Goal: Information Seeking & Learning: Learn about a topic

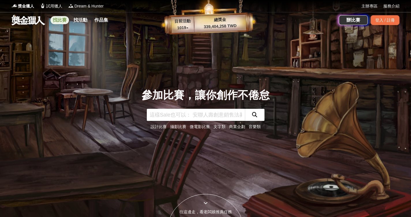
click at [67, 20] on link "找比賽" at bounding box center [59, 20] width 18 height 8
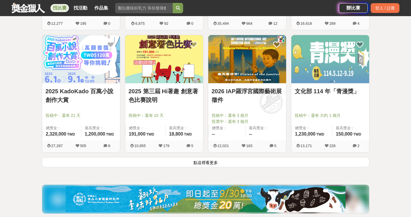
scroll to position [705, 0]
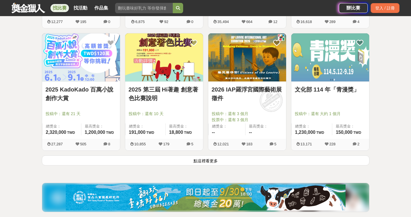
click at [212, 161] on button "點這裡看更多" at bounding box center [205, 161] width 327 height 10
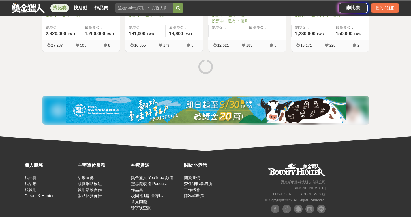
scroll to position [818, 0]
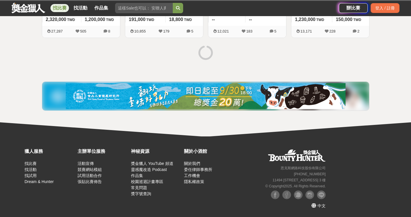
click at [235, 61] on div at bounding box center [205, 54] width 332 height 22
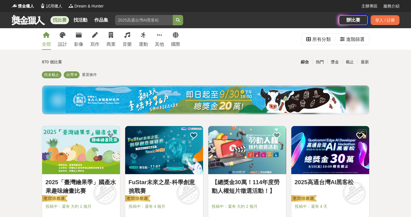
click at [142, 19] on input "search" at bounding box center [144, 20] width 58 height 10
type input "N"
type input "True"
click at [173, 15] on button "submit" at bounding box center [178, 20] width 10 height 10
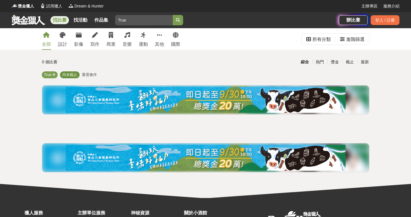
click at [73, 75] on span "尚未截止" at bounding box center [69, 75] width 15 height 4
click at [71, 75] on span "尚未截止" at bounding box center [69, 75] width 15 height 4
click at [97, 76] on div "True 尚未截止 重置條件" at bounding box center [205, 75] width 327 height 9
click at [93, 75] on span "重置條件" at bounding box center [89, 75] width 15 height 4
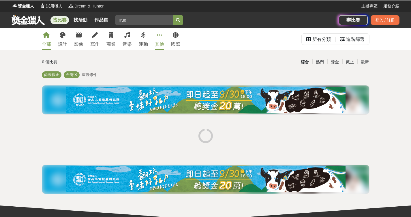
click at [157, 33] on icon at bounding box center [159, 35] width 5 height 6
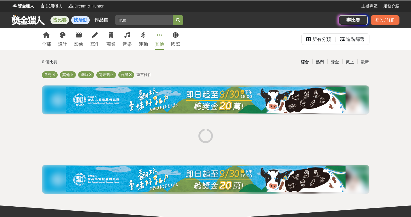
click at [83, 22] on link "找活動" at bounding box center [80, 20] width 18 height 8
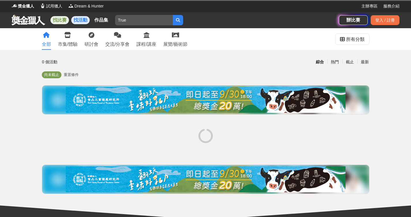
click at [59, 21] on link "找比賽" at bounding box center [59, 20] width 18 height 8
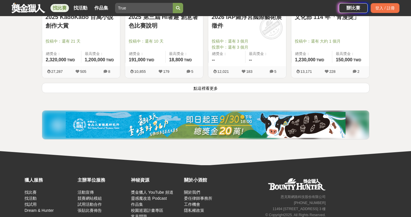
scroll to position [806, 0]
